Goal: Navigation & Orientation: Find specific page/section

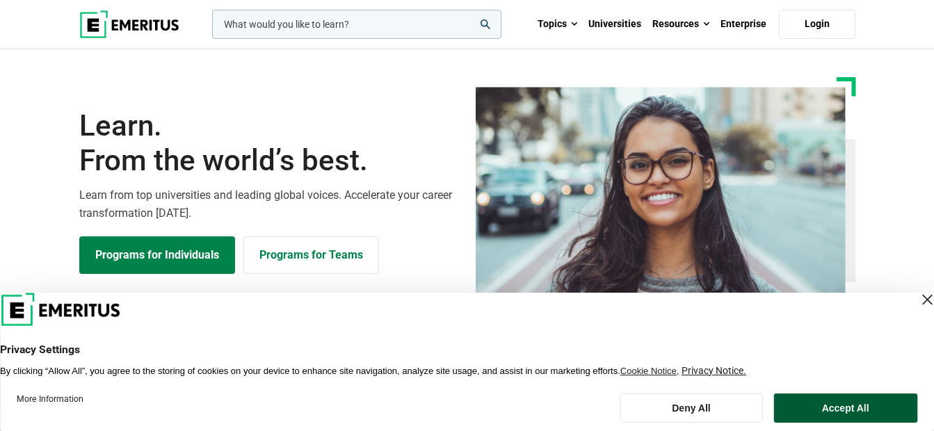
click at [850, 410] on button "Accept All" at bounding box center [845, 407] width 144 height 29
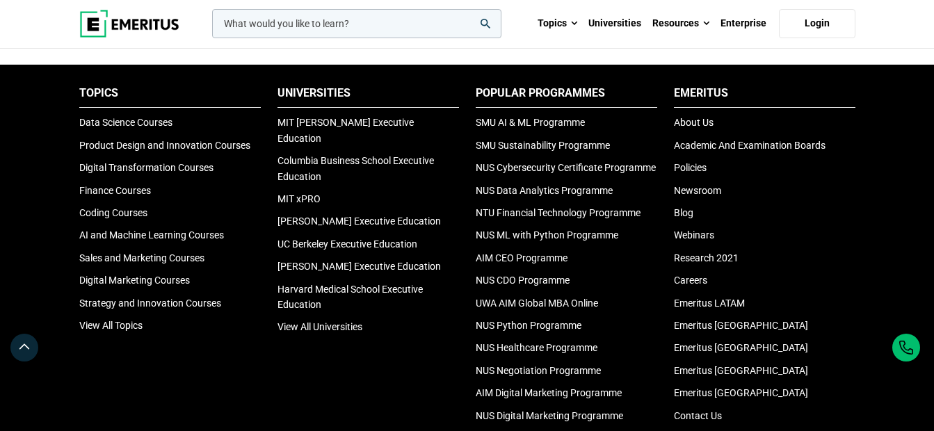
scroll to position [4588, 0]
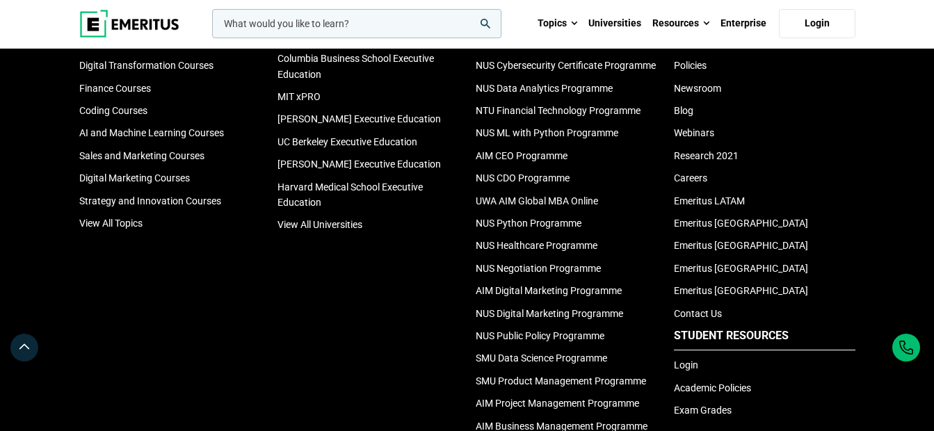
scroll to position [4658, 0]
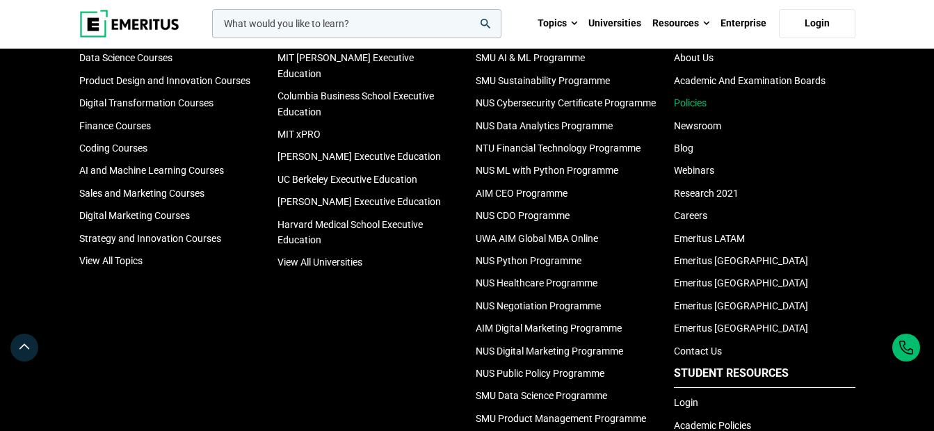
click at [682, 108] on link "Policies" at bounding box center [690, 102] width 33 height 11
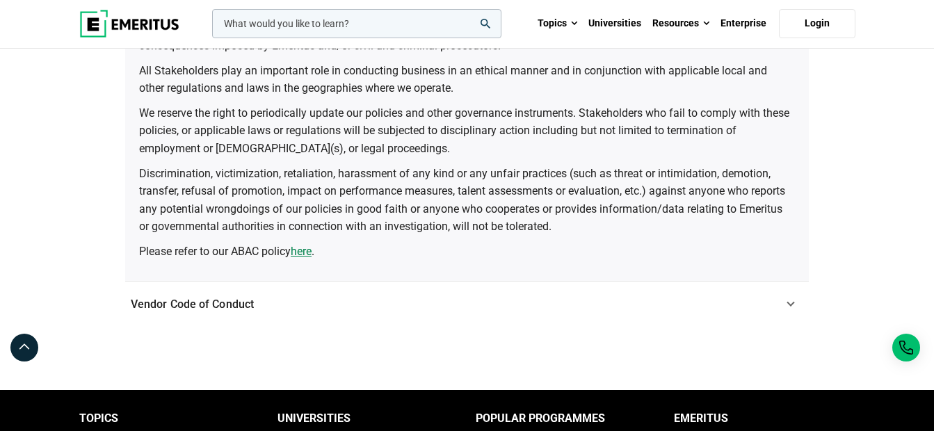
scroll to position [278, 0]
